Goal: Book appointment/travel/reservation

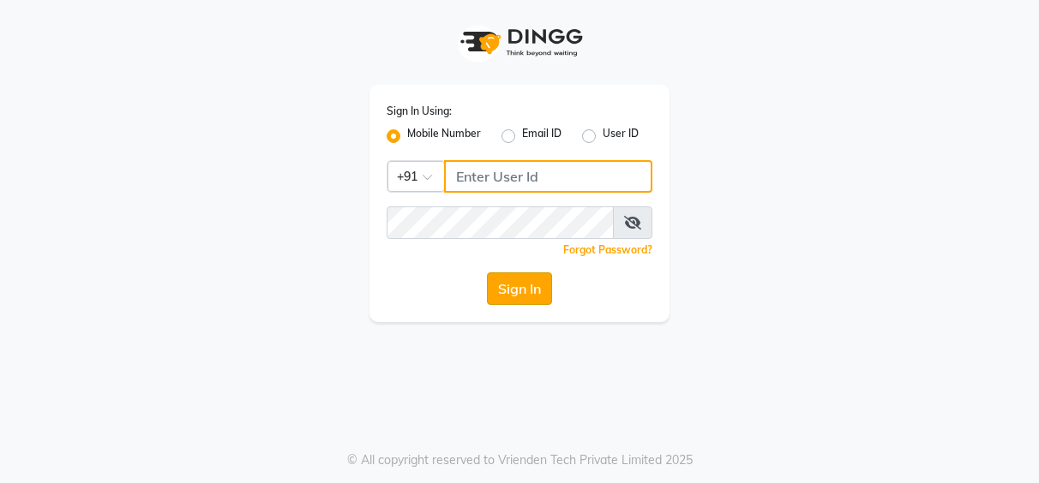
type input "7253968885"
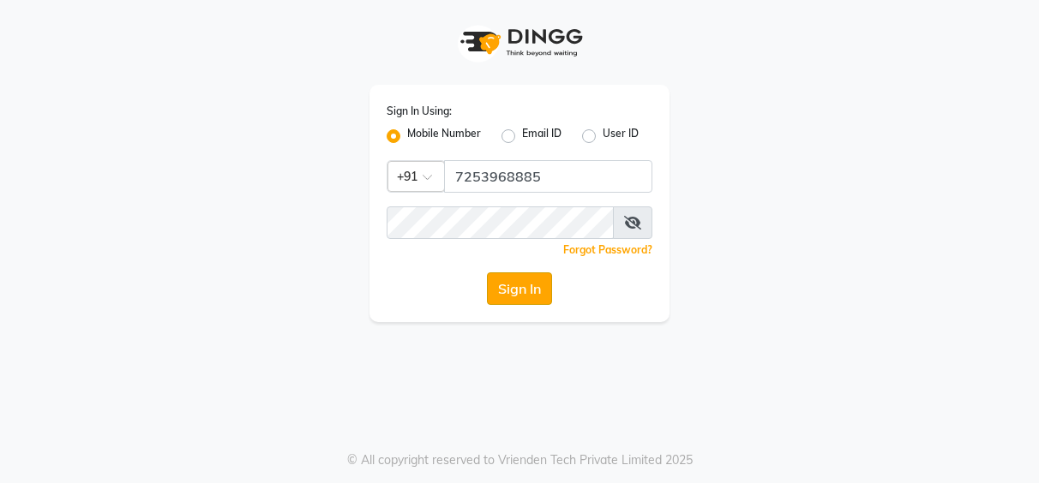
click at [519, 285] on button "Sign In" at bounding box center [519, 289] width 65 height 33
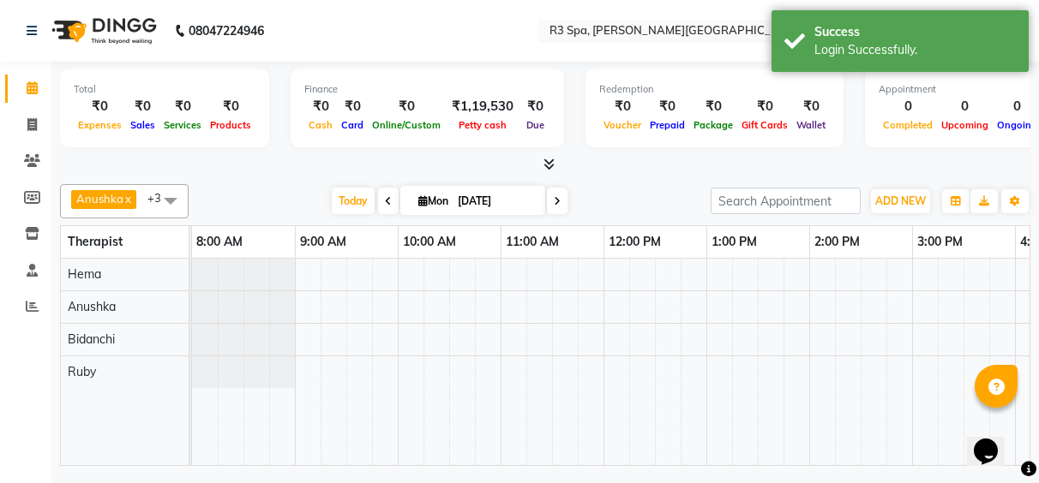
scroll to position [0, 602]
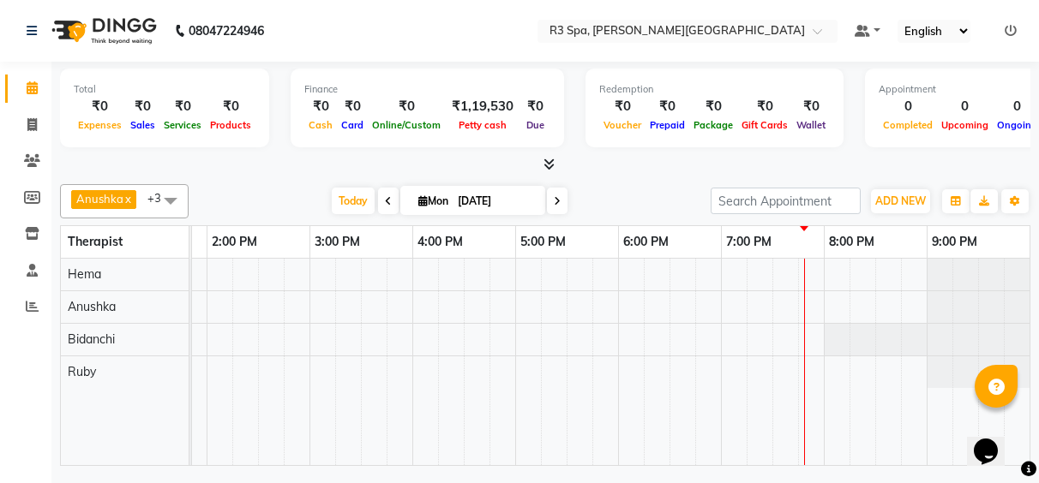
click at [764, 420] on td at bounding box center [759, 362] width 26 height 207
click at [765, 376] on div at bounding box center [309, 362] width 1440 height 207
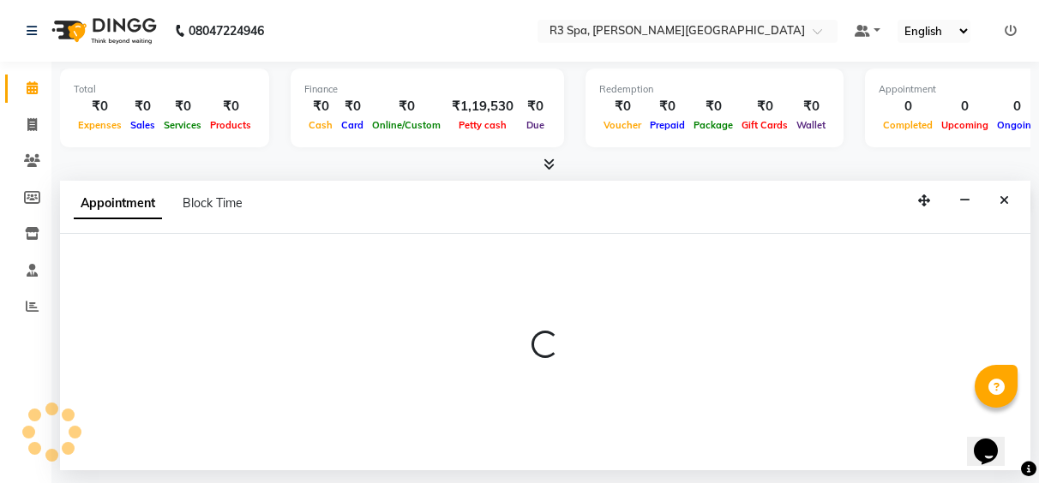
select select "88869"
select select "1155"
select select "tentative"
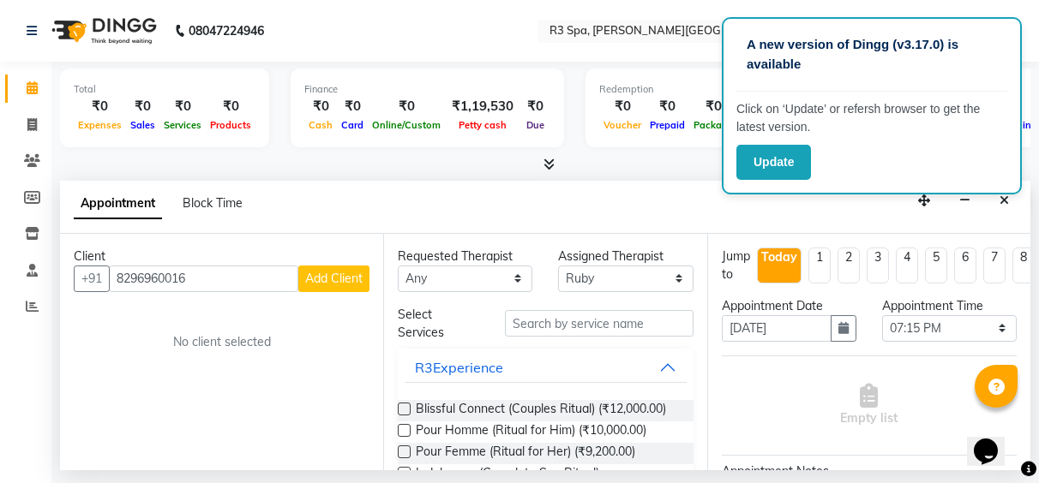
type input "8296960016"
click at [328, 273] on span "Add Client" at bounding box center [333, 278] width 57 height 15
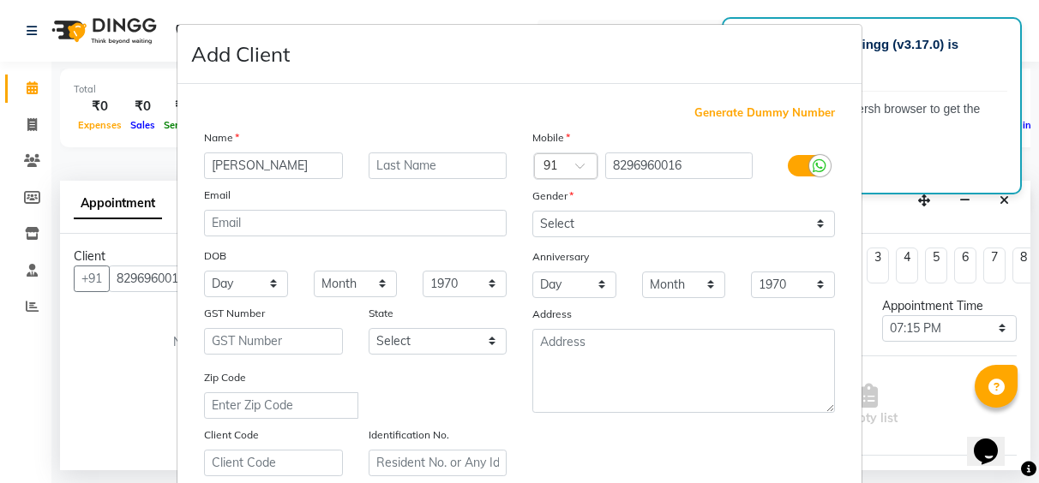
type input "[PERSON_NAME]"
click at [809, 225] on select "Select [DEMOGRAPHIC_DATA] [DEMOGRAPHIC_DATA] Other Prefer Not To Say" at bounding box center [683, 224] width 303 height 27
select select "[DEMOGRAPHIC_DATA]"
click at [532, 211] on select "Select [DEMOGRAPHIC_DATA] [DEMOGRAPHIC_DATA] Other Prefer Not To Say" at bounding box center [683, 224] width 303 height 27
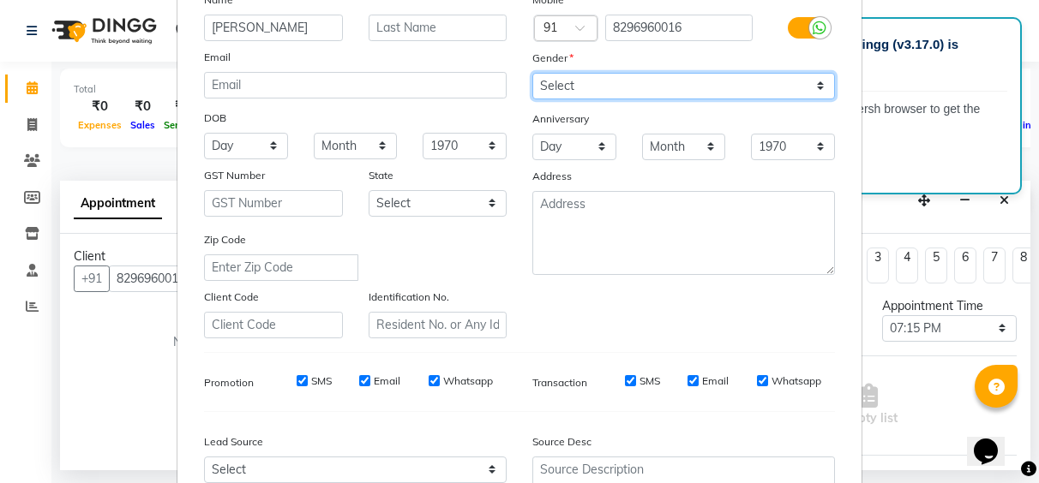
scroll to position [308, 0]
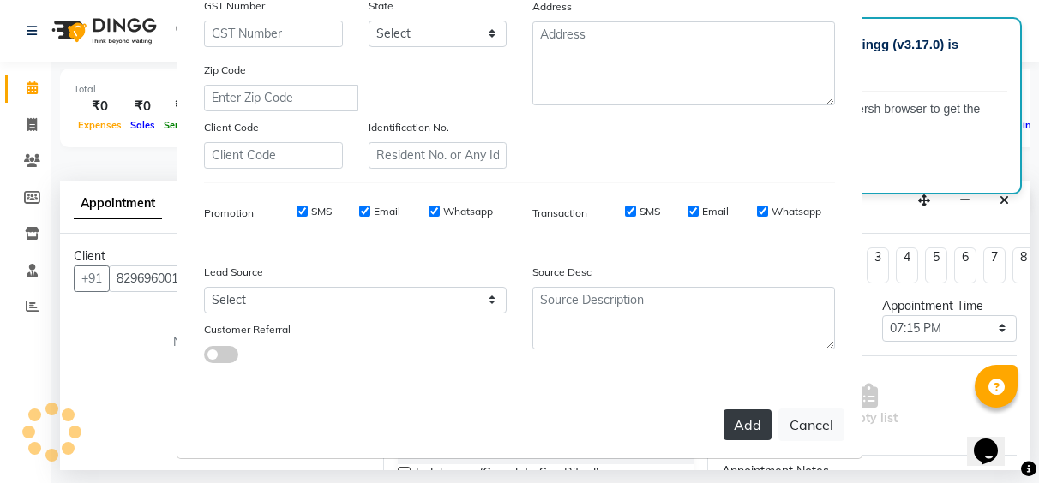
click at [733, 418] on button "Add" at bounding box center [747, 425] width 48 height 31
type input "82******16"
select select
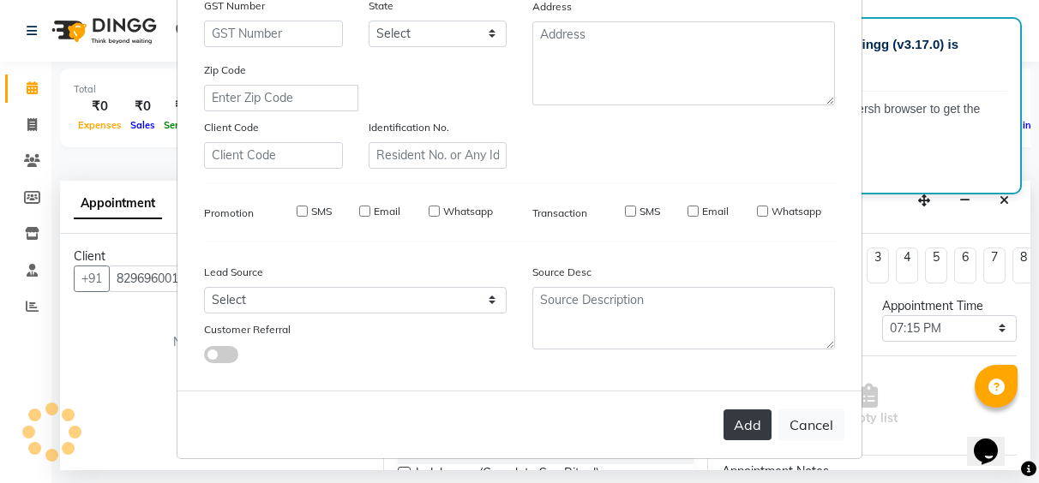
select select
checkbox input "false"
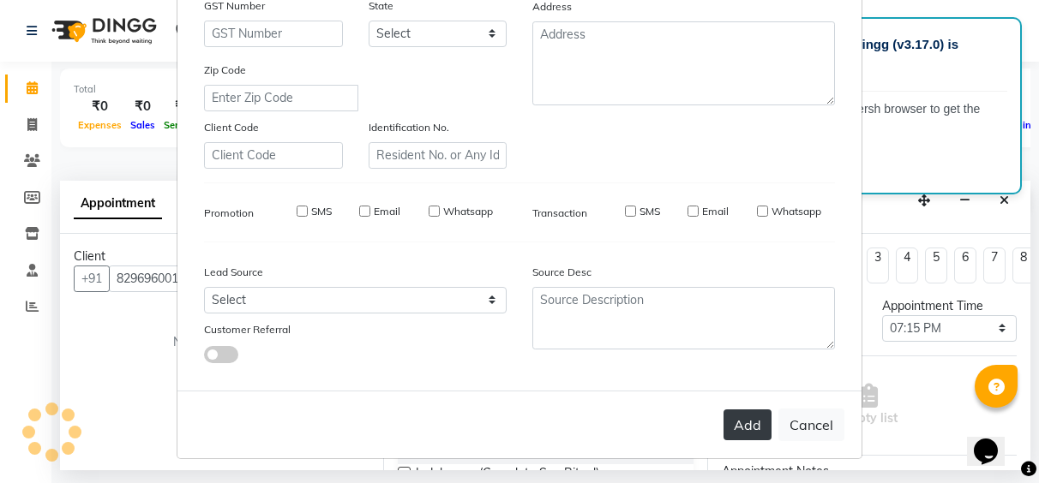
checkbox input "false"
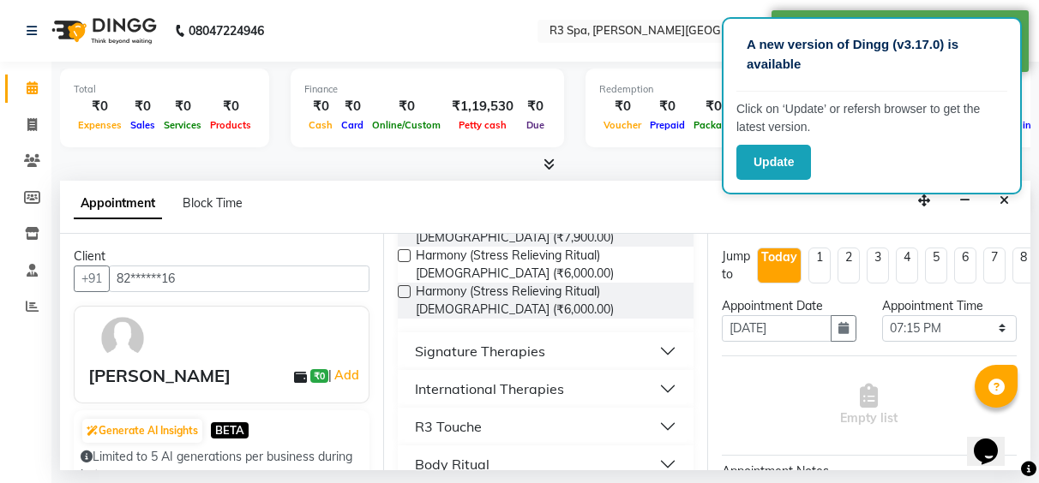
scroll to position [411, 0]
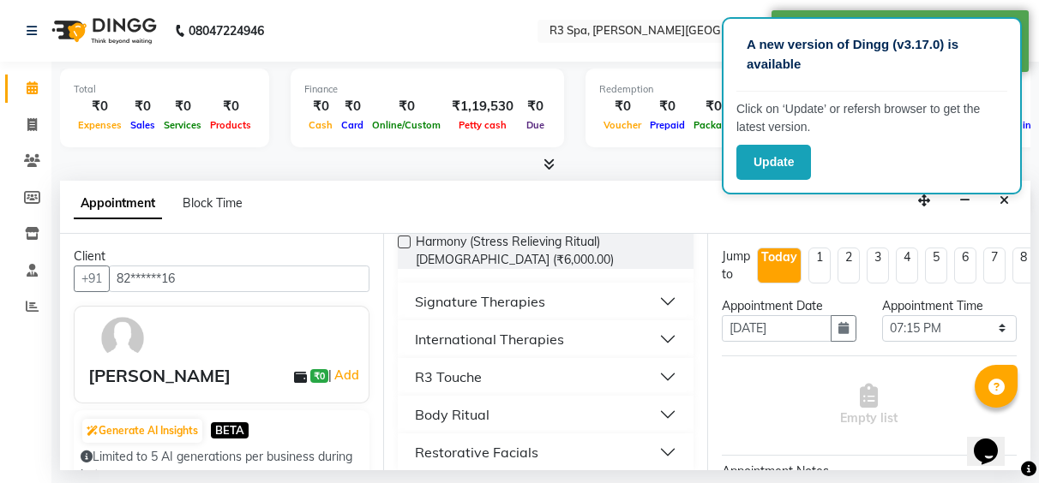
click at [596, 330] on button "International Therapies" at bounding box center [545, 339] width 281 height 31
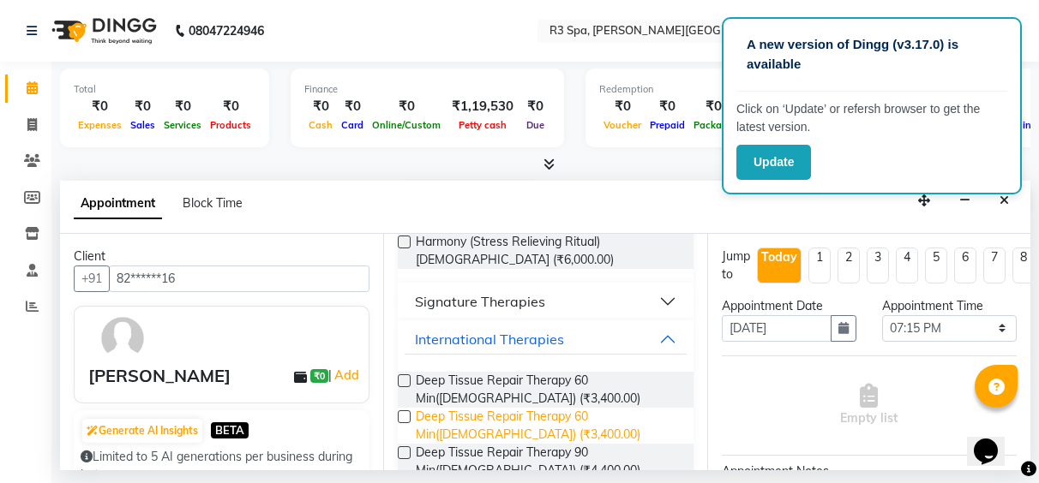
click at [463, 411] on span "Deep Tissue Repair Therapy 60 Min([DEMOGRAPHIC_DATA]) (₹3,400.00)" at bounding box center [547, 426] width 263 height 36
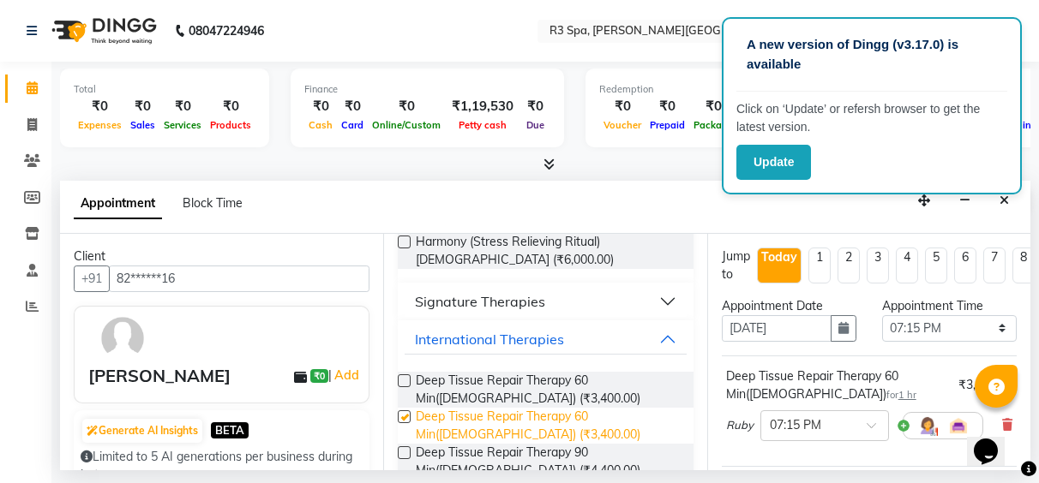
checkbox input "false"
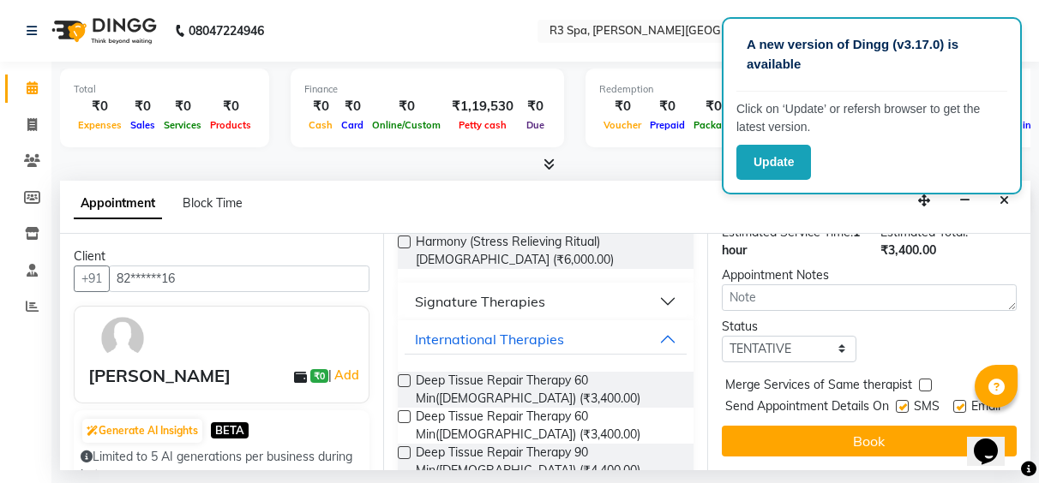
scroll to position [278, 0]
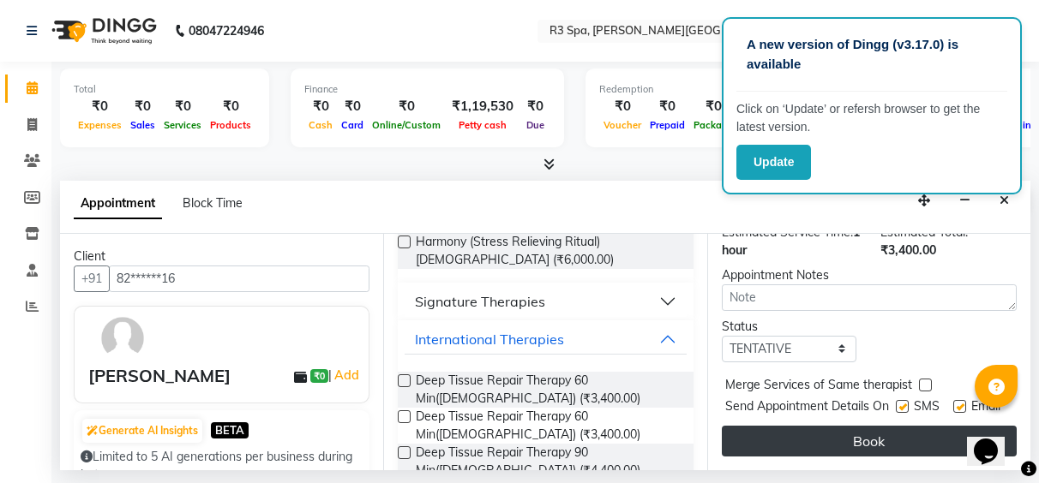
click at [839, 433] on button "Book" at bounding box center [869, 441] width 295 height 31
